Goal: Navigation & Orientation: Find specific page/section

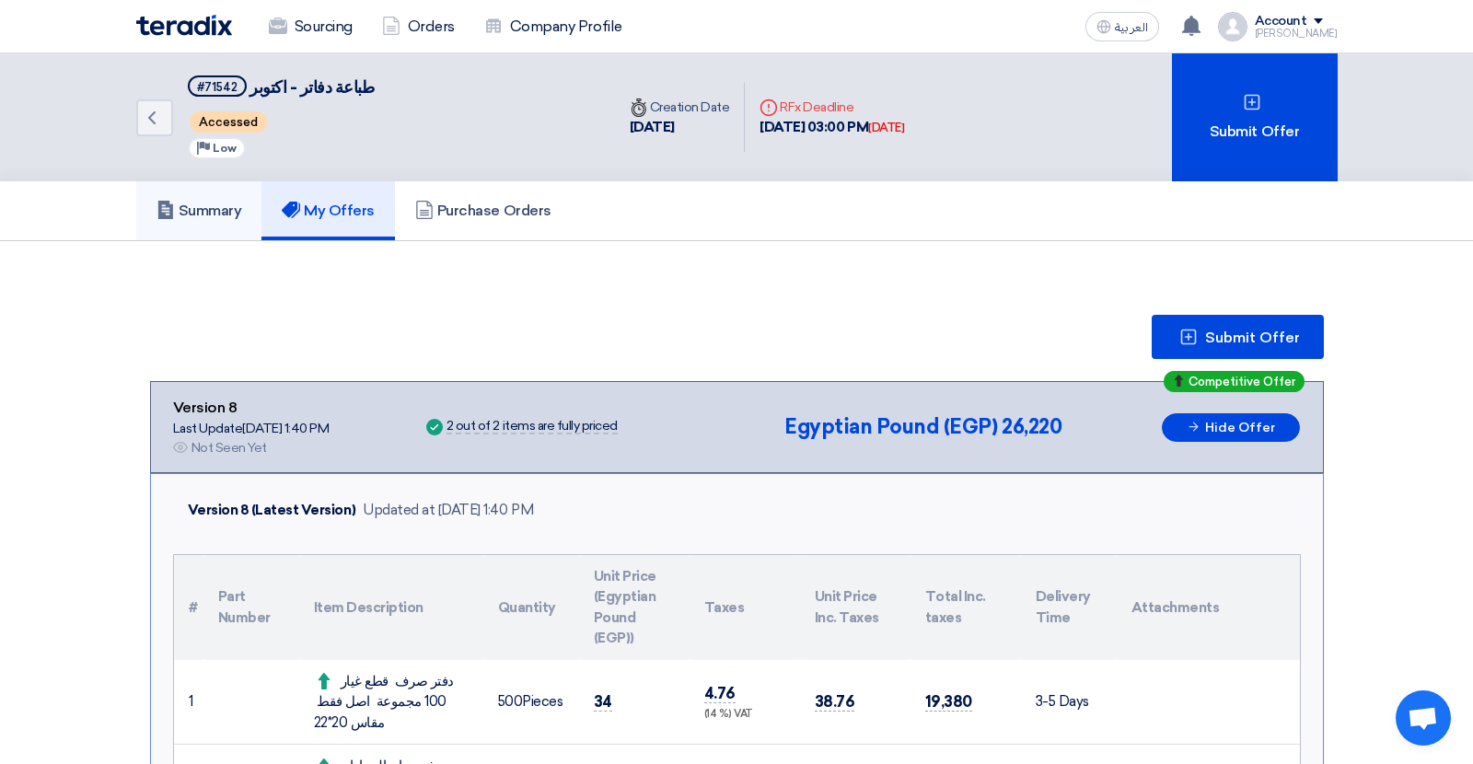
click at [208, 224] on link "Summary" at bounding box center [199, 210] width 126 height 59
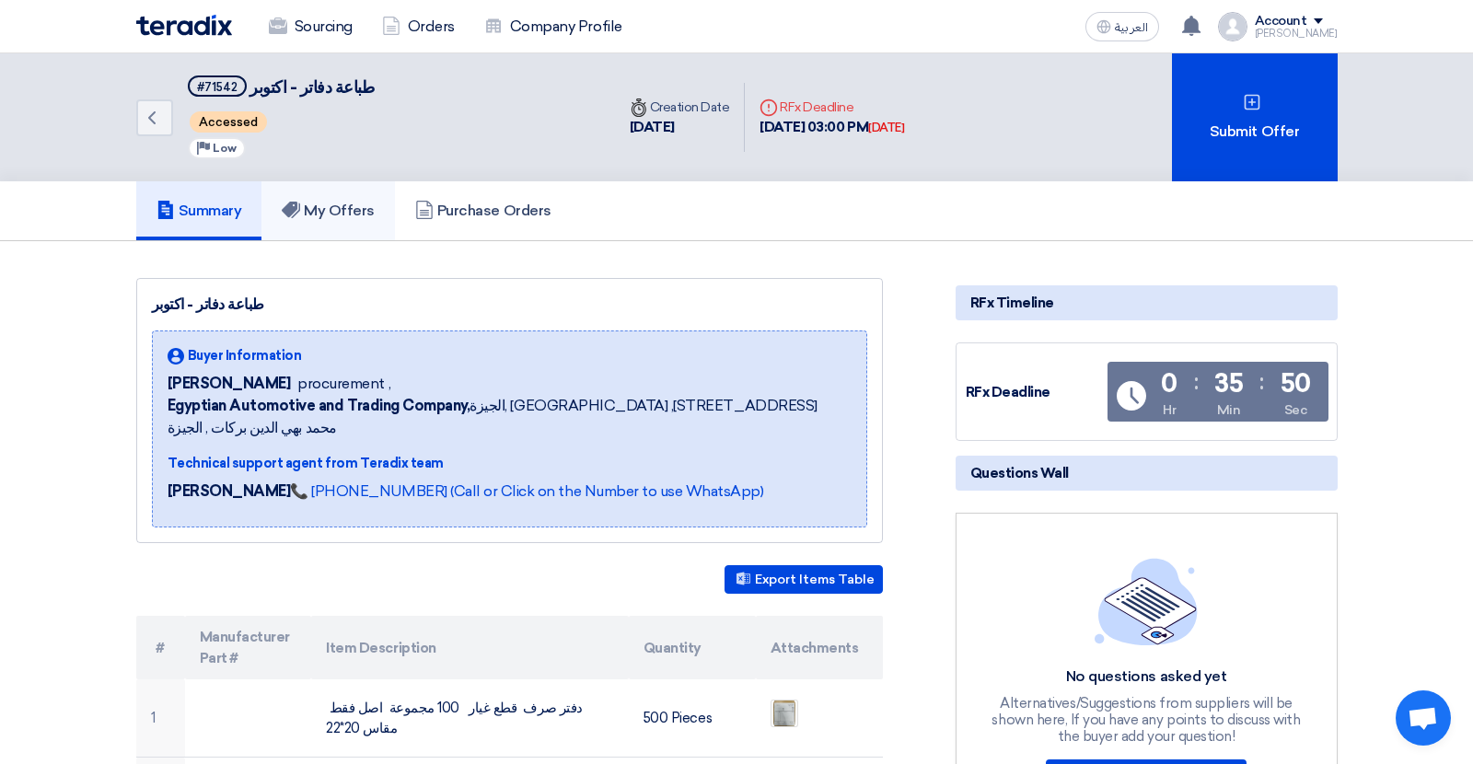
click at [330, 222] on link "My Offers" at bounding box center [327, 210] width 133 height 59
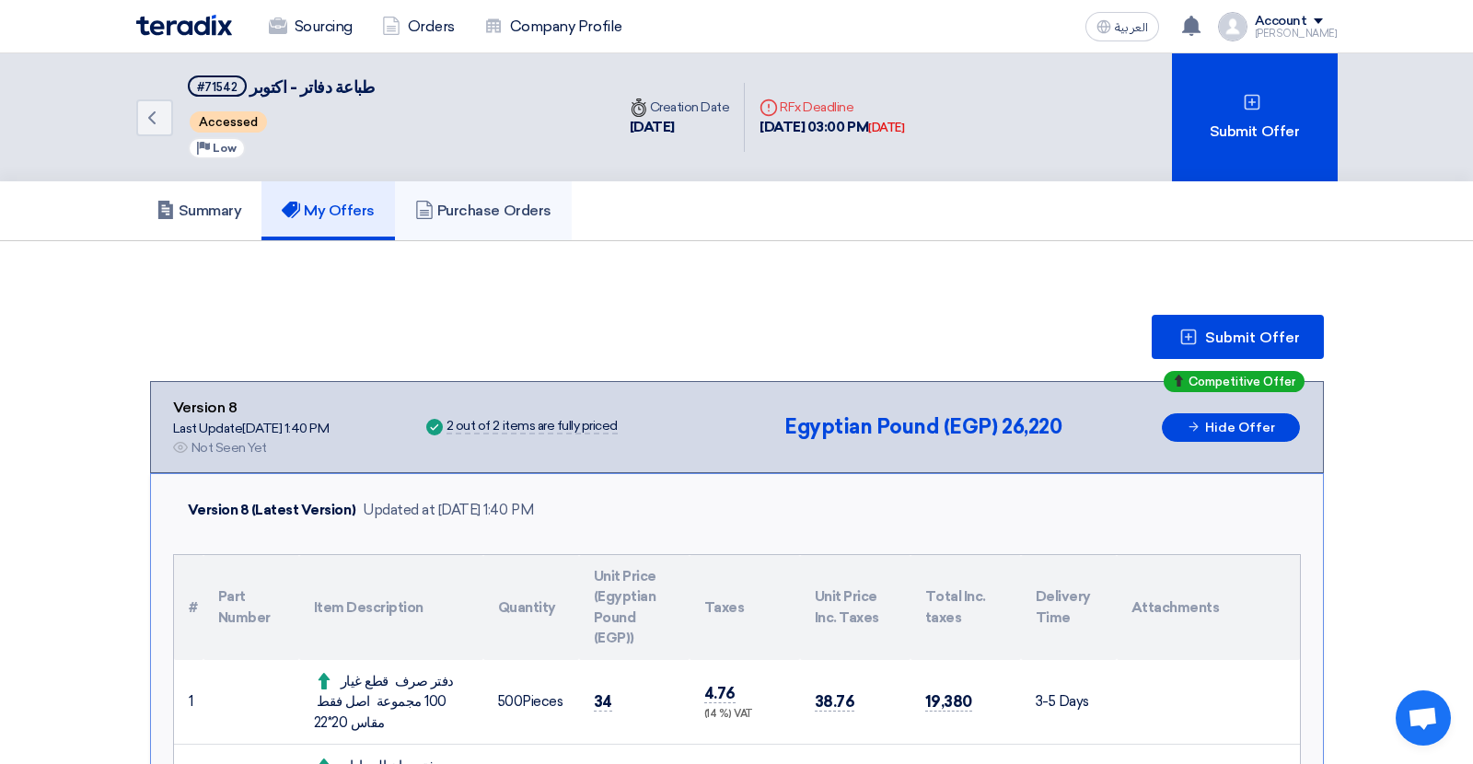
click at [466, 202] on h5 "Purchase Orders" at bounding box center [483, 211] width 136 height 18
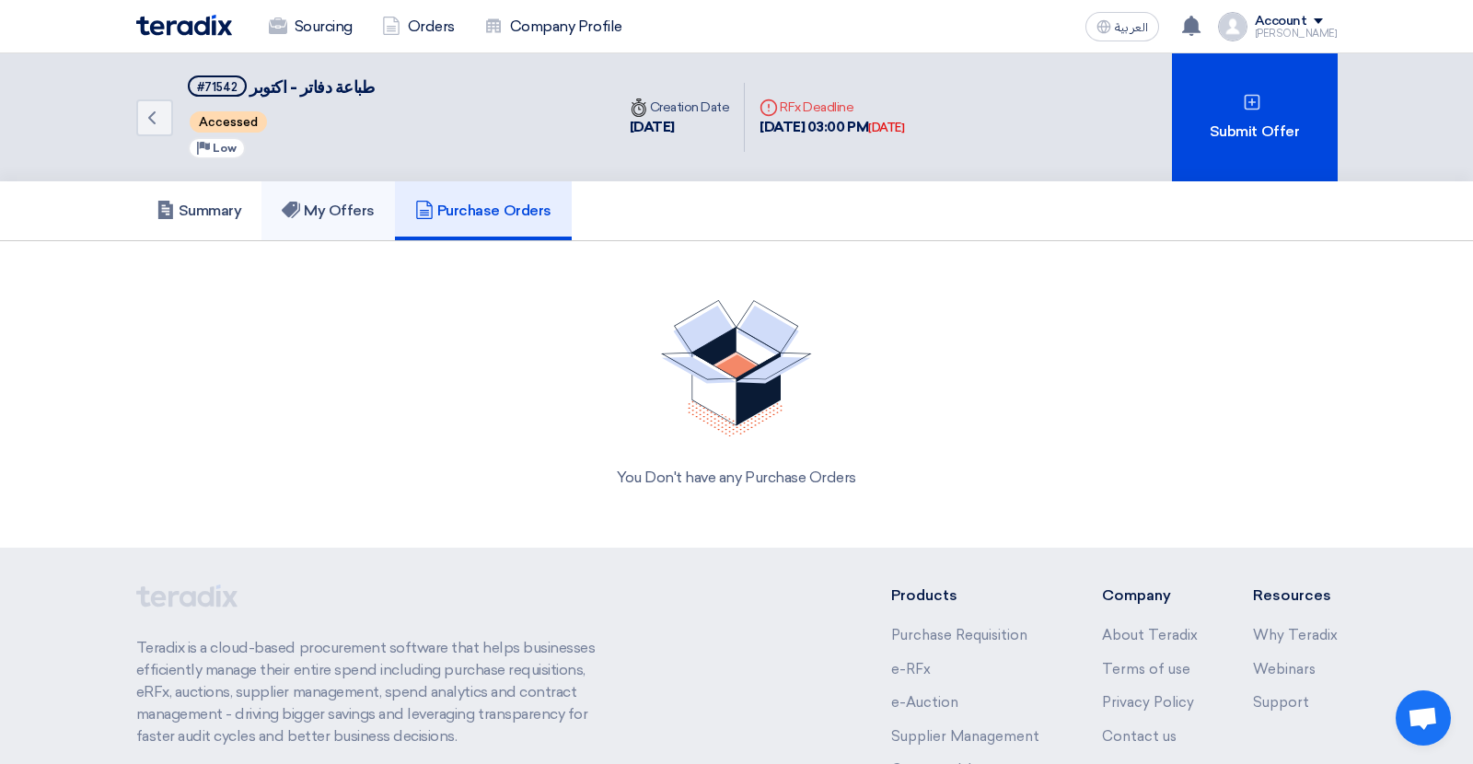
click at [358, 215] on h5 "My Offers" at bounding box center [328, 211] width 93 height 18
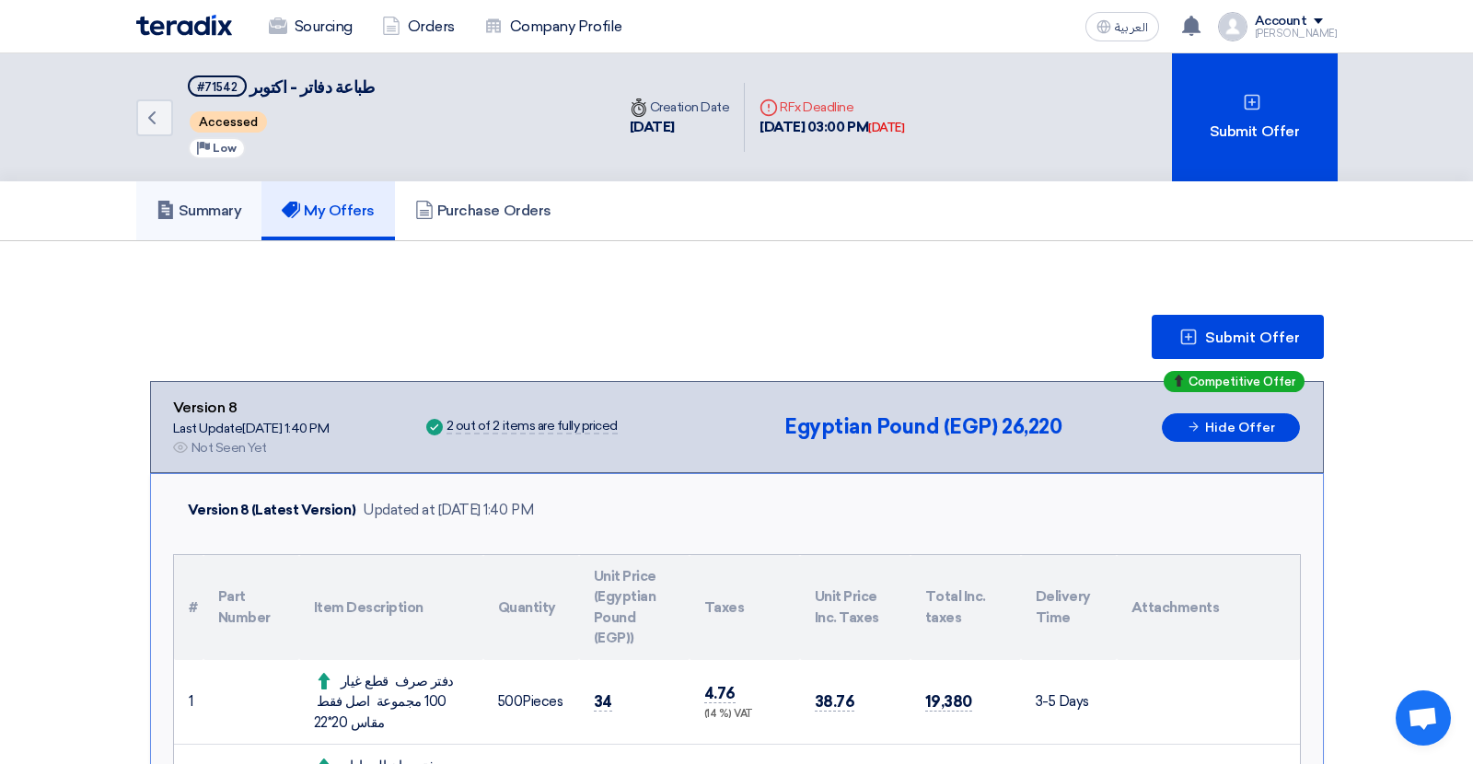
click at [225, 217] on h5 "Summary" at bounding box center [199, 211] width 86 height 18
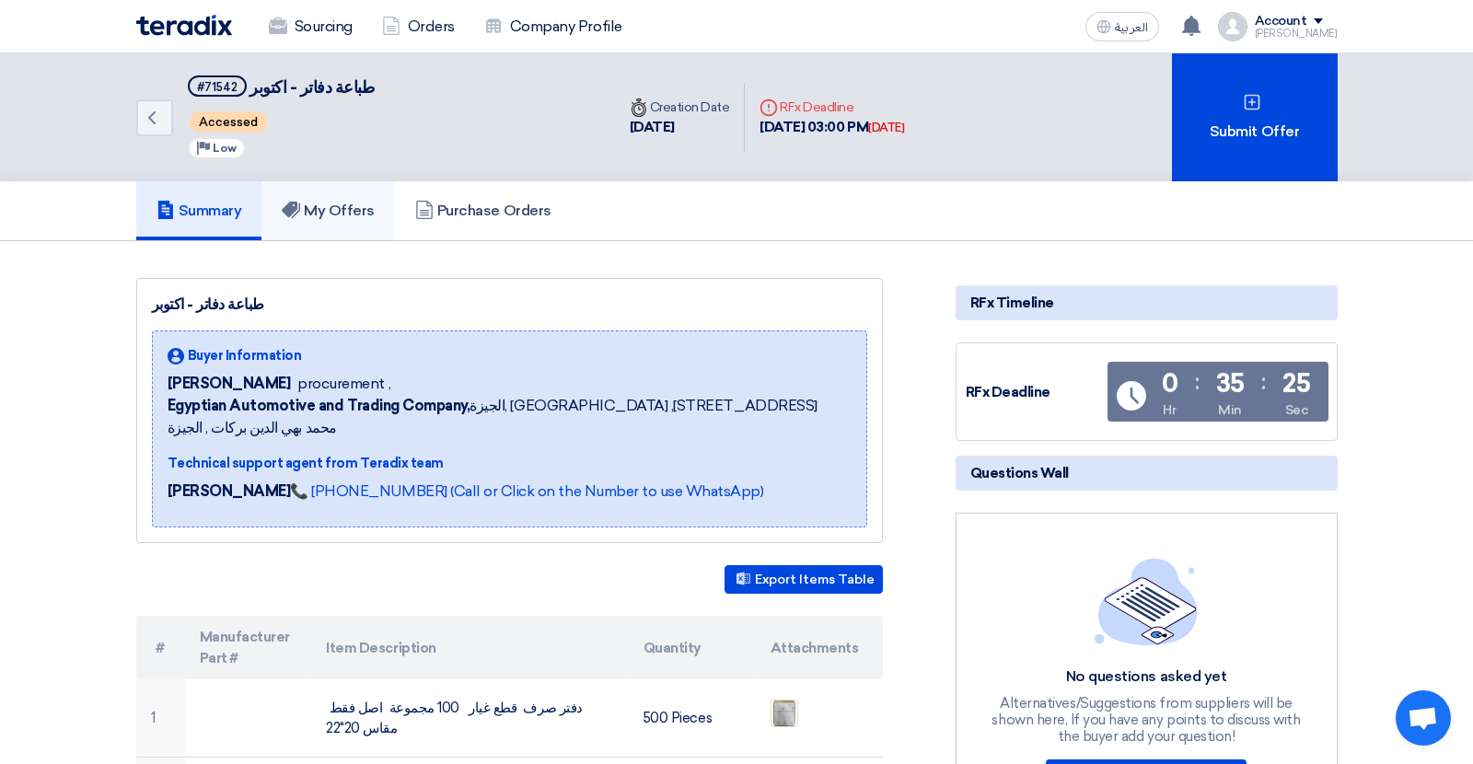
click at [339, 196] on link "My Offers" at bounding box center [327, 210] width 133 height 59
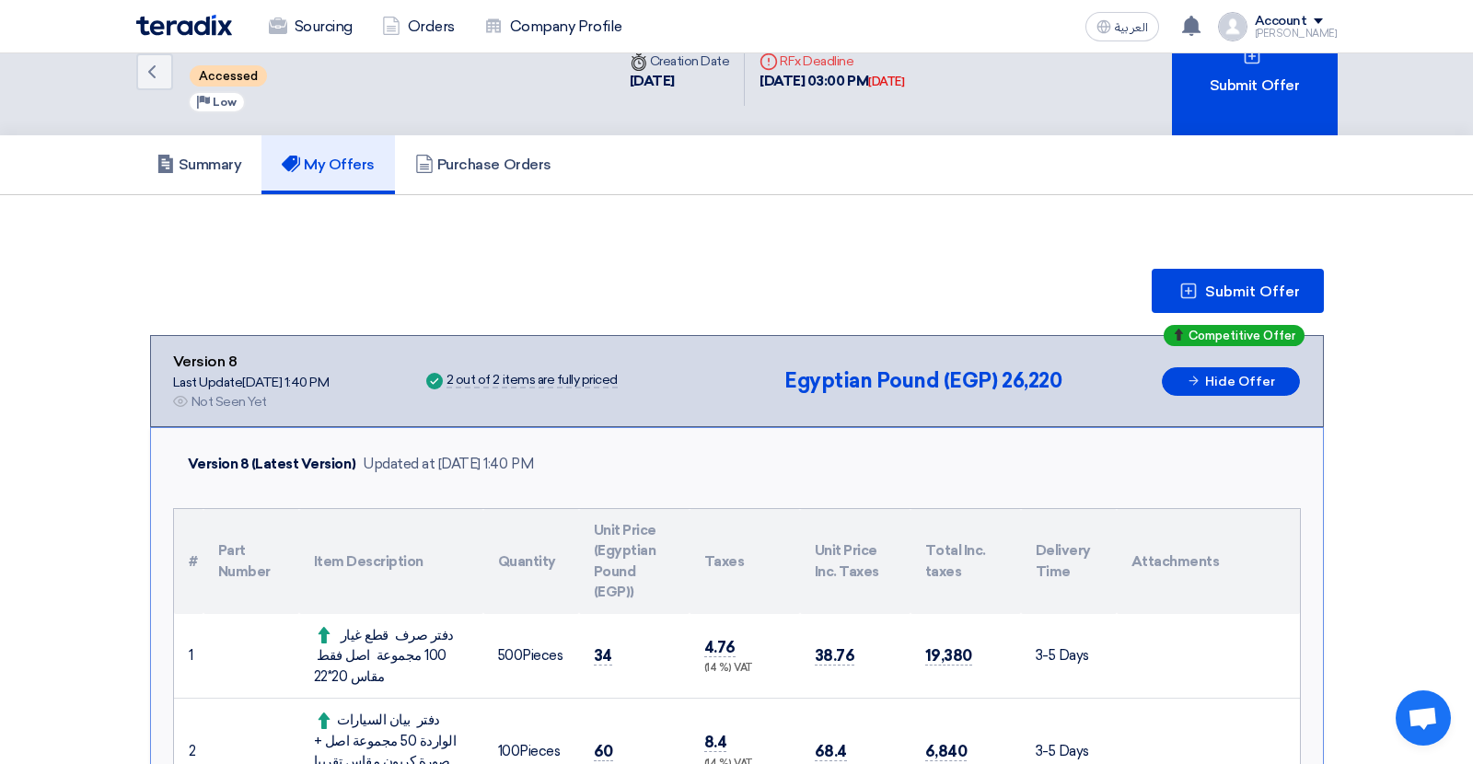
scroll to position [44, 0]
